Goal: Task Accomplishment & Management: Manage account settings

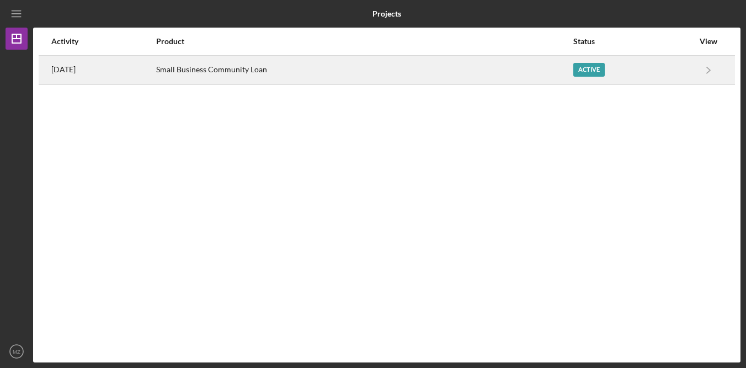
click at [439, 73] on div "Small Business Community Loan" at bounding box center [364, 70] width 416 height 28
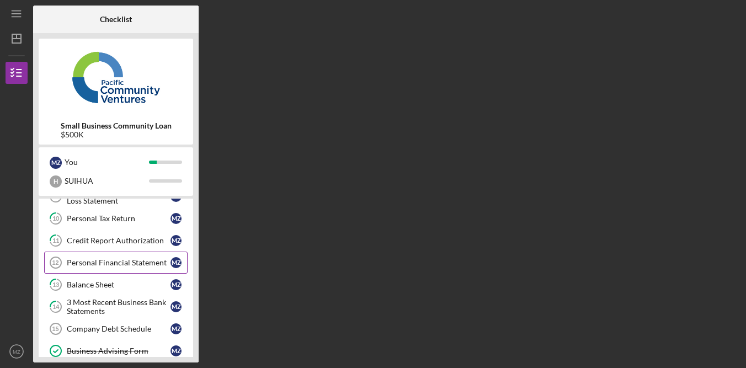
scroll to position [103, 0]
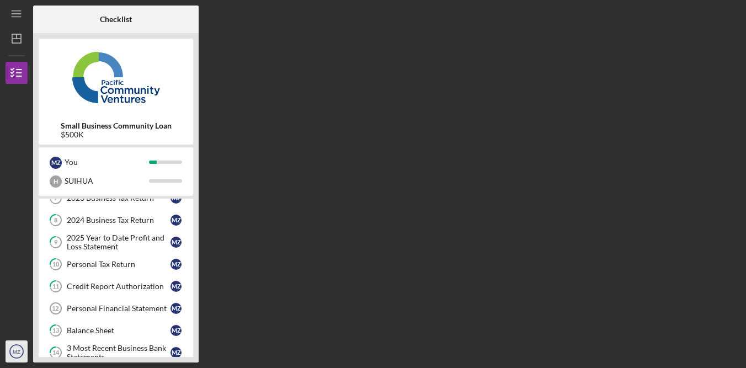
click at [14, 344] on icon "MZ" at bounding box center [17, 352] width 22 height 28
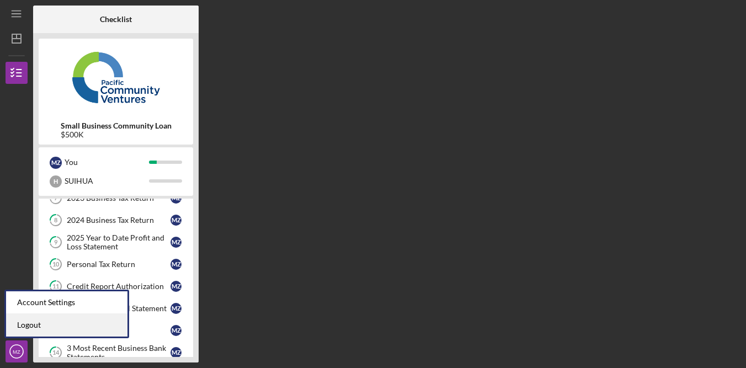
click at [59, 323] on link "Logout" at bounding box center [66, 325] width 121 height 23
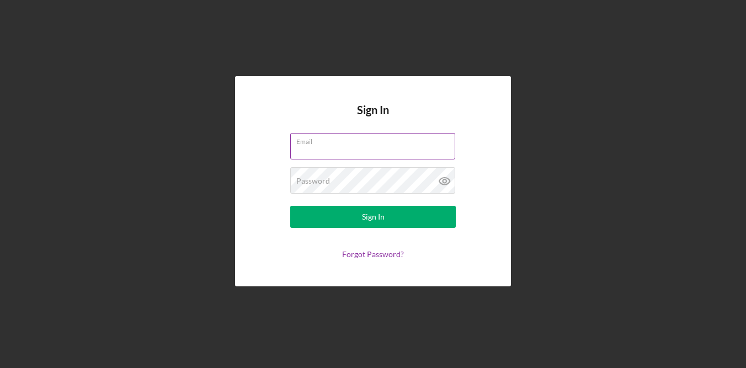
type input "[EMAIL_ADDRESS][DOMAIN_NAME]"
